Goal: Obtain resource: Obtain resource

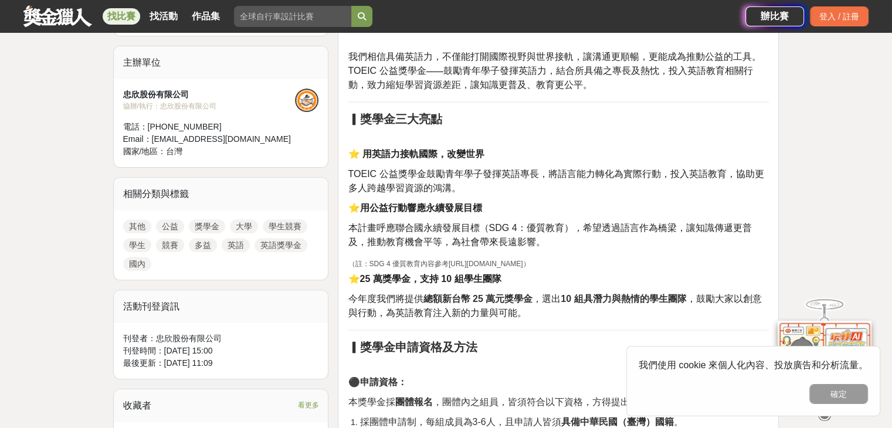
scroll to position [411, 0]
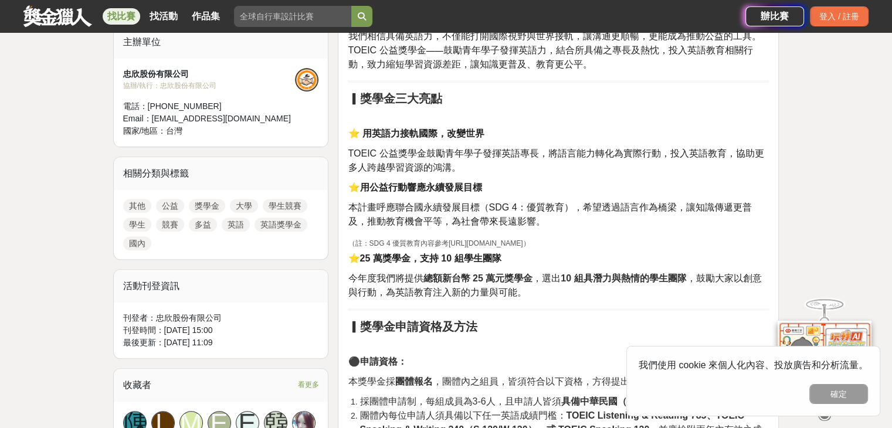
click at [841, 391] on button "確定" at bounding box center [839, 394] width 59 height 20
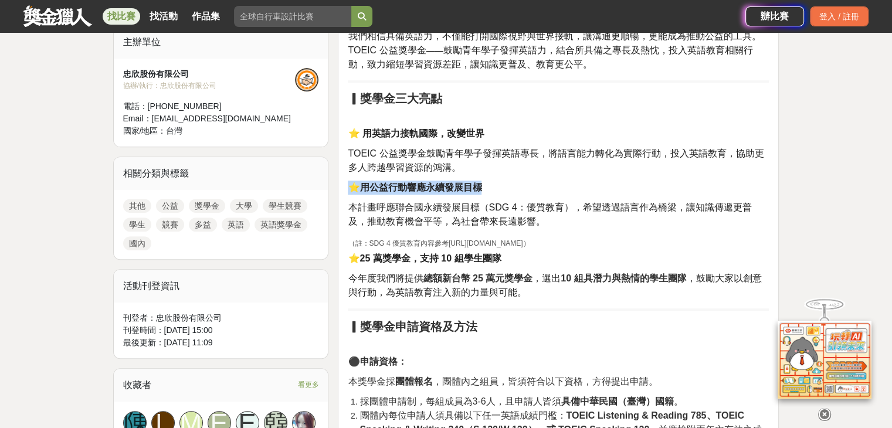
drag, startPoint x: 664, startPoint y: 177, endPoint x: 691, endPoint y: 179, distance: 27.1
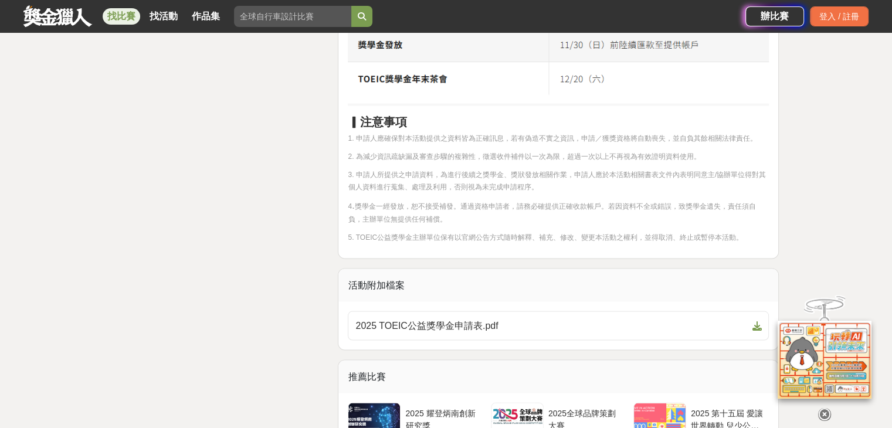
scroll to position [2229, 0]
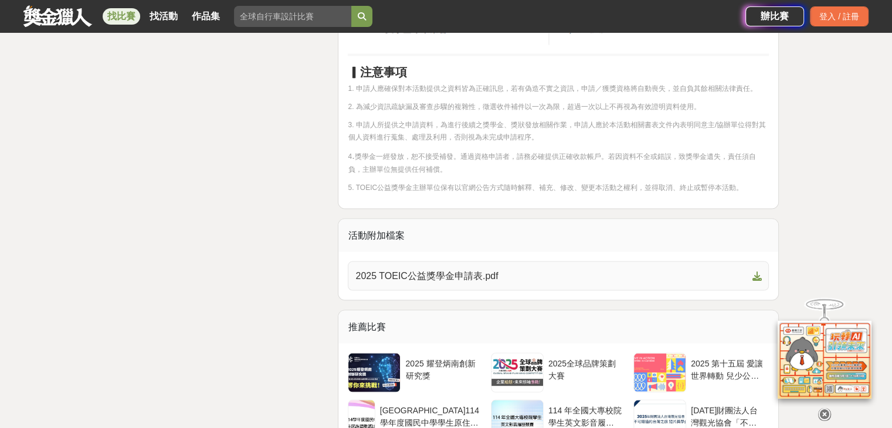
click at [489, 269] on span "2025 TOEIC公益獎學金申請表.pdf" at bounding box center [552, 276] width 392 height 14
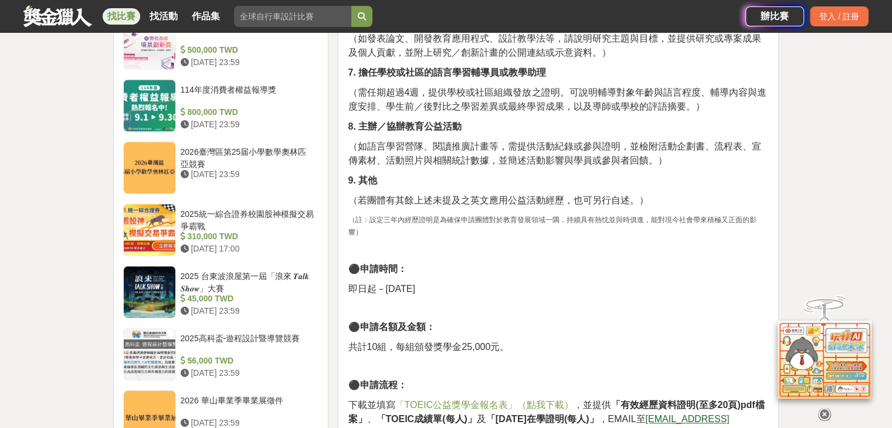
scroll to position [1349, 0]
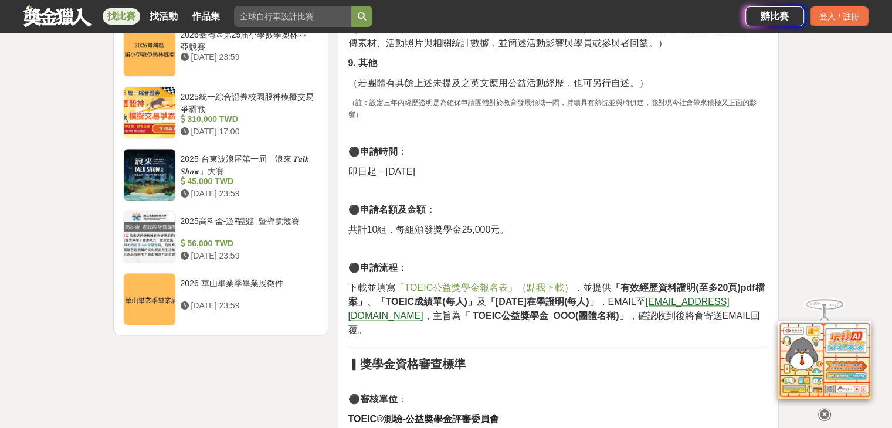
click at [503, 283] on span "「TOEIC公益獎學金報名表」（點我下載）" at bounding box center [484, 288] width 179 height 10
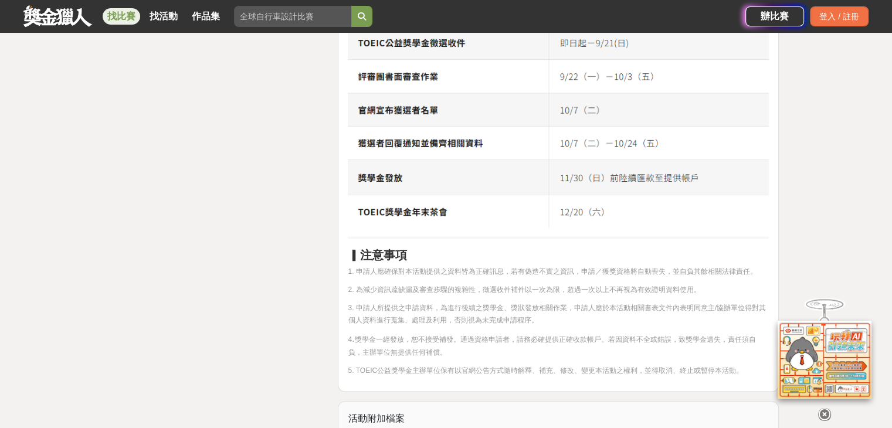
scroll to position [2053, 0]
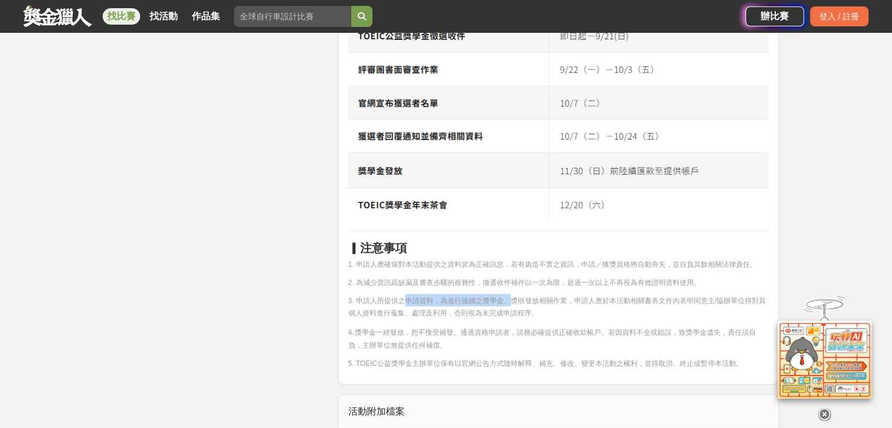
drag, startPoint x: 403, startPoint y: 263, endPoint x: 517, endPoint y: 276, distance: 115.1
click at [541, 328] on span "獎學金一經發放，恕不接受補發。通過資格申請者，請務必確提供正確收款帳戶。若因資料不全或錯誤，致獎學金遺失，責任須自負，主辦單位無提供任何補償。" at bounding box center [552, 338] width 408 height 21
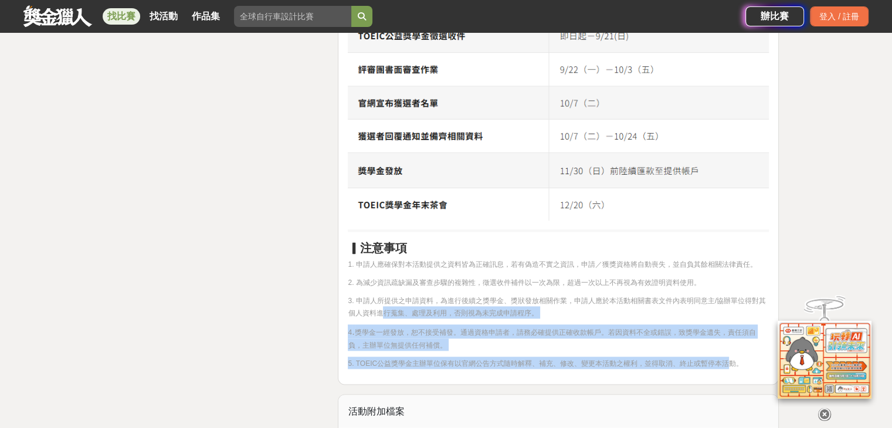
drag, startPoint x: 727, startPoint y: 331, endPoint x: 381, endPoint y: 282, distance: 349.6
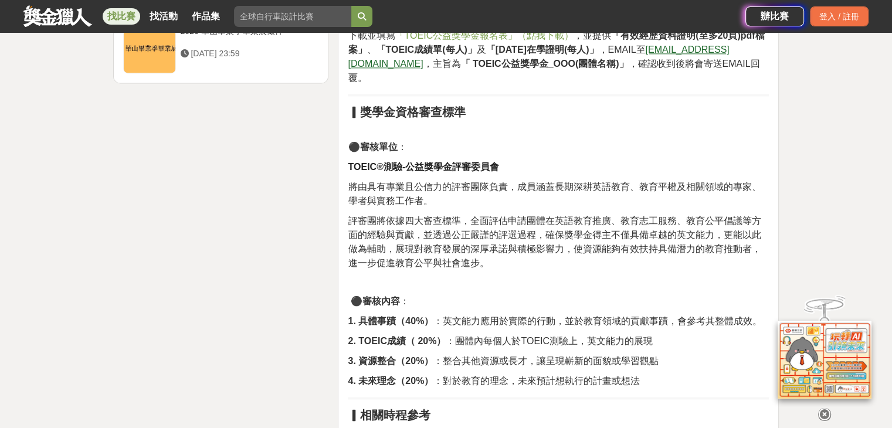
scroll to position [1467, 0]
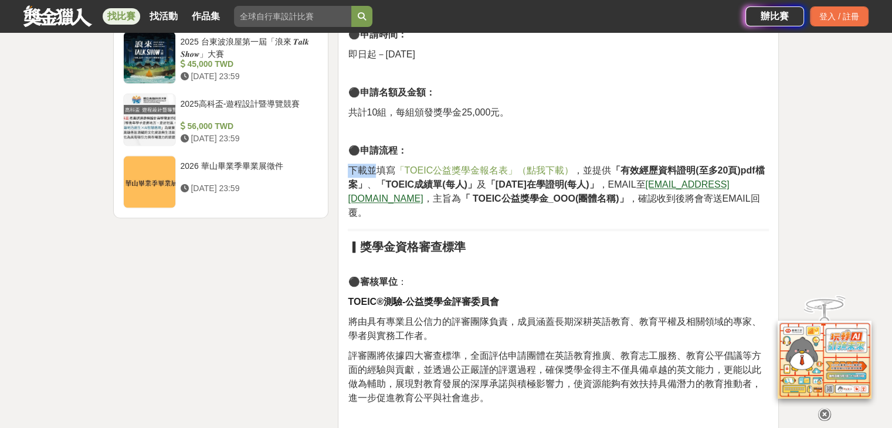
drag, startPoint x: 351, startPoint y: 160, endPoint x: 373, endPoint y: 163, distance: 22.4
click at [373, 165] on span "下載並填寫" at bounding box center [371, 170] width 47 height 10
click at [568, 275] on p "⚫審核單位 ：" at bounding box center [558, 282] width 421 height 14
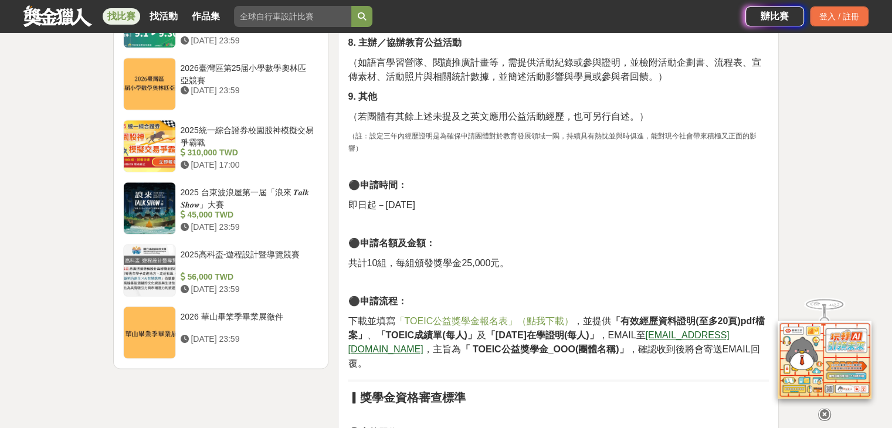
scroll to position [1408, 0]
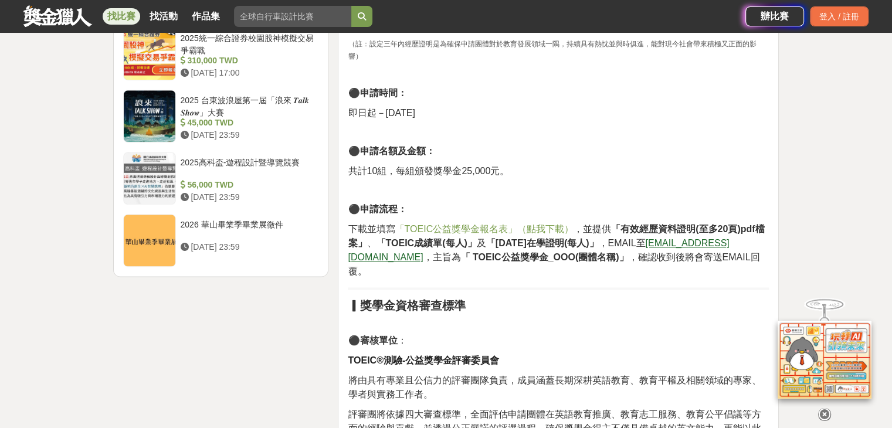
click at [669, 238] on u "scholarship@toeic.com.tw" at bounding box center [538, 250] width 381 height 24
drag, startPoint x: 746, startPoint y: 231, endPoint x: 630, endPoint y: 235, distance: 116.2
click at [630, 235] on p "下載並填寫 「TOEIC公益獎學金報名表」（點我下載） ，並提供 「有效經歷資料證明(至多20頁)pdf檔案」 、 「TOEIC成績單(每人)」 及 「202…" at bounding box center [558, 250] width 421 height 56
copy u "scholarship@toeic.com.tw"
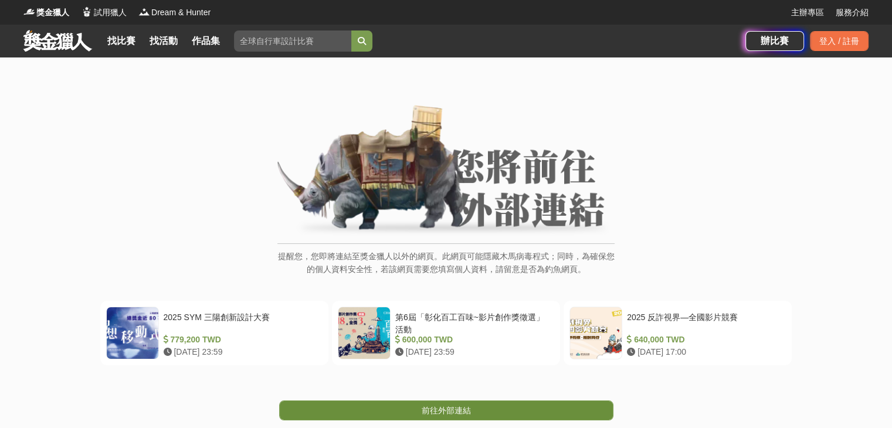
click at [474, 409] on link "前往外部連結" at bounding box center [446, 411] width 334 height 20
